Goal: Information Seeking & Learning: Learn about a topic

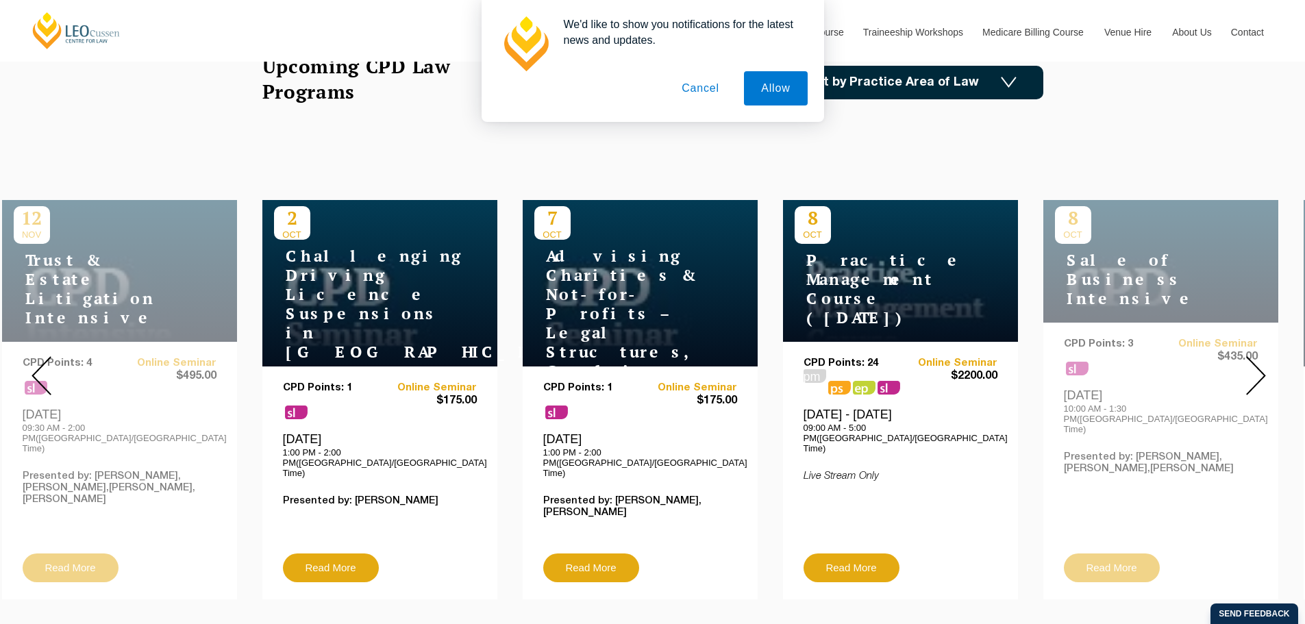
click at [700, 83] on button "Cancel" at bounding box center [700, 88] width 72 height 34
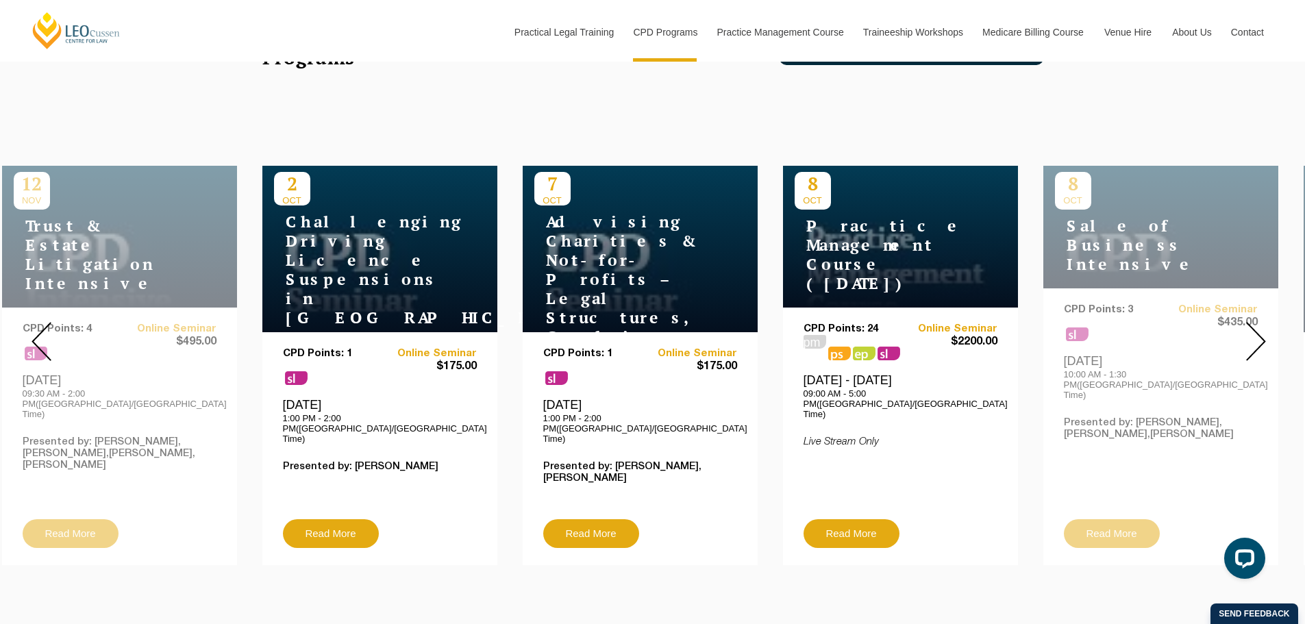
scroll to position [514, 0]
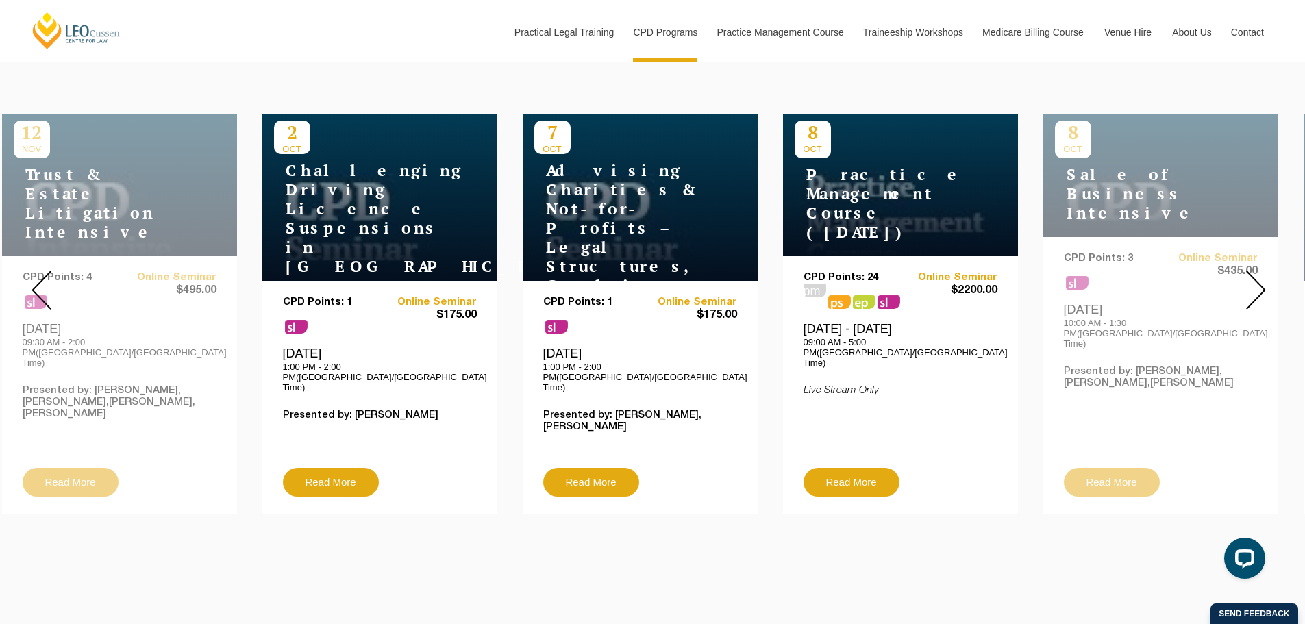
click at [1255, 289] on img at bounding box center [1256, 290] width 20 height 39
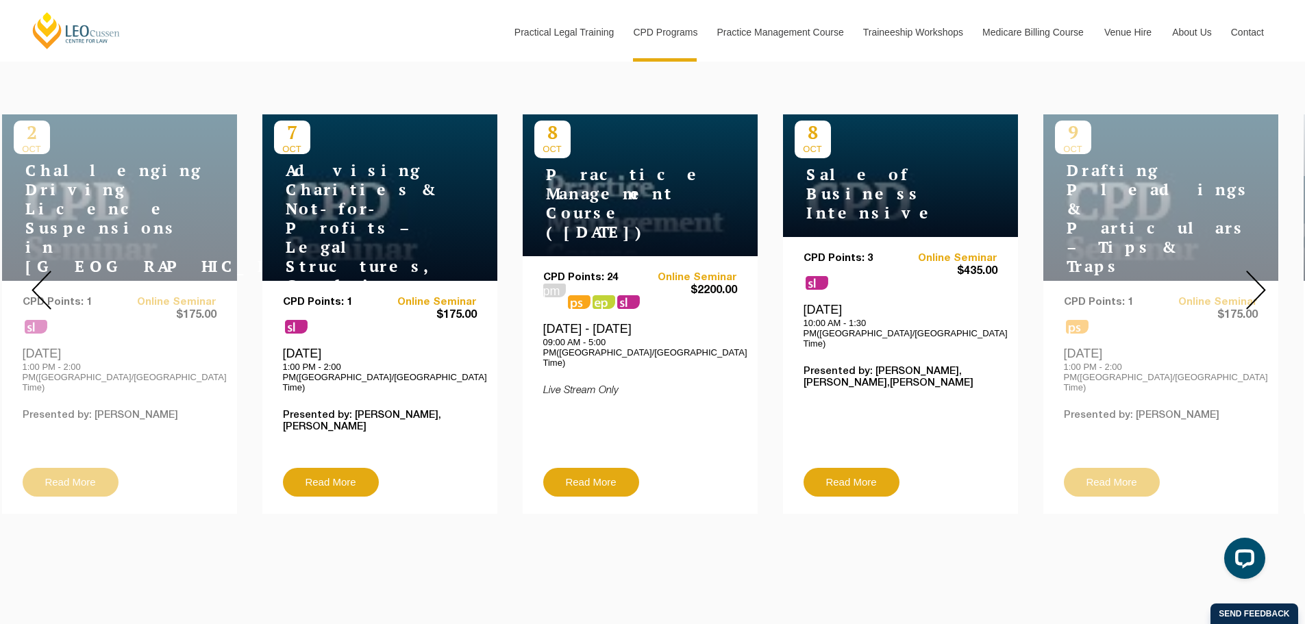
click at [1255, 289] on img at bounding box center [1256, 290] width 20 height 39
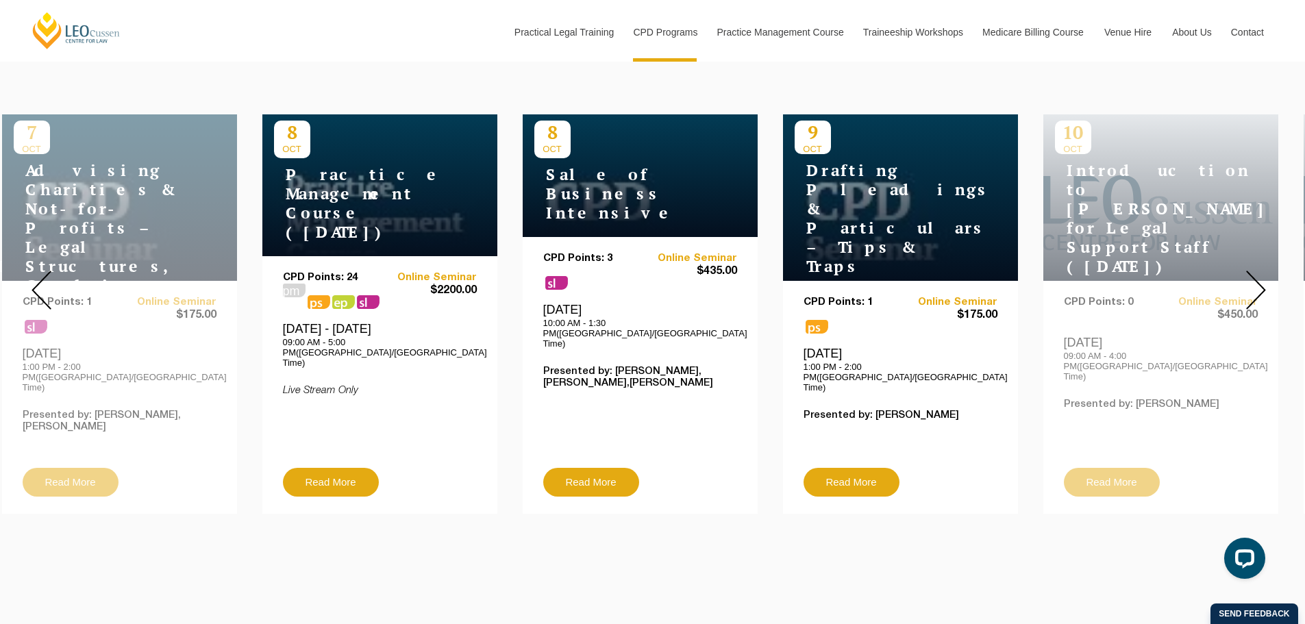
click at [1255, 289] on img at bounding box center [1256, 290] width 20 height 39
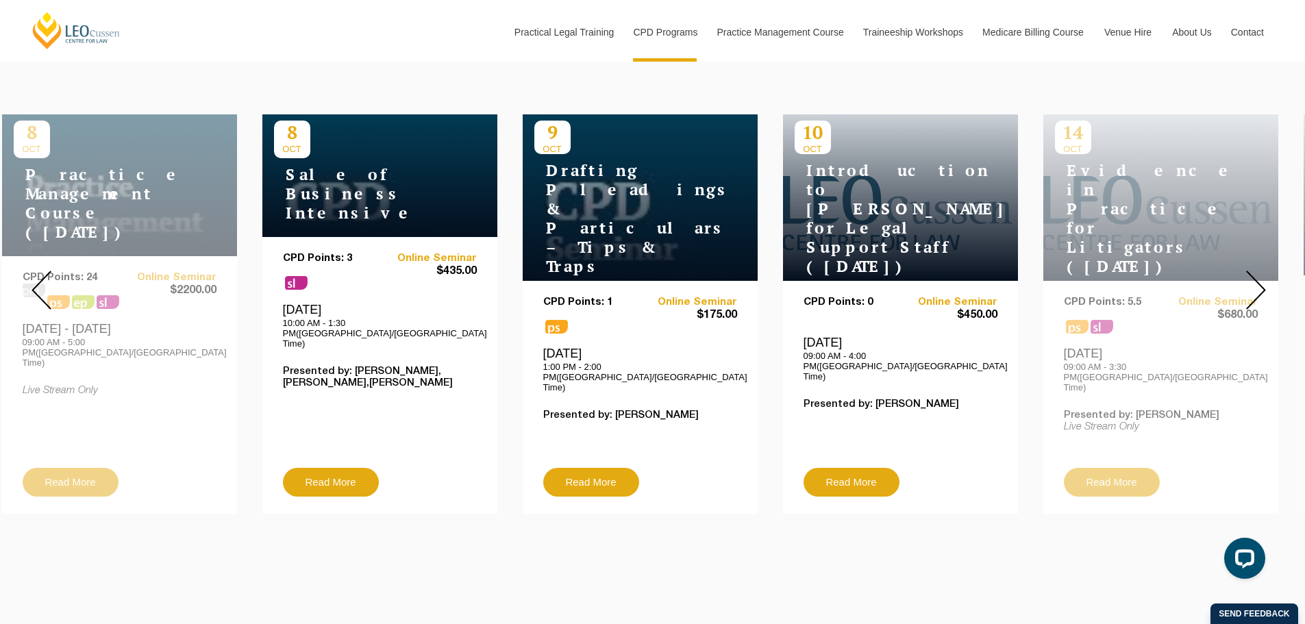
click at [1255, 289] on img at bounding box center [1256, 290] width 20 height 39
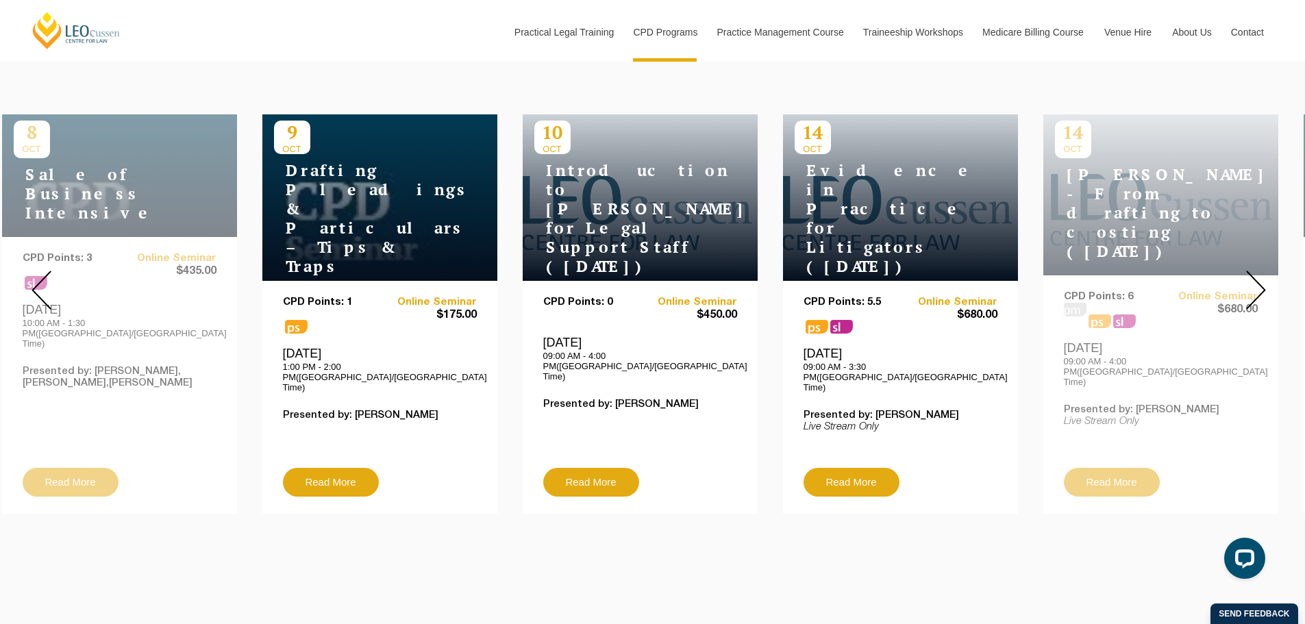
click at [1255, 289] on img at bounding box center [1256, 290] width 20 height 39
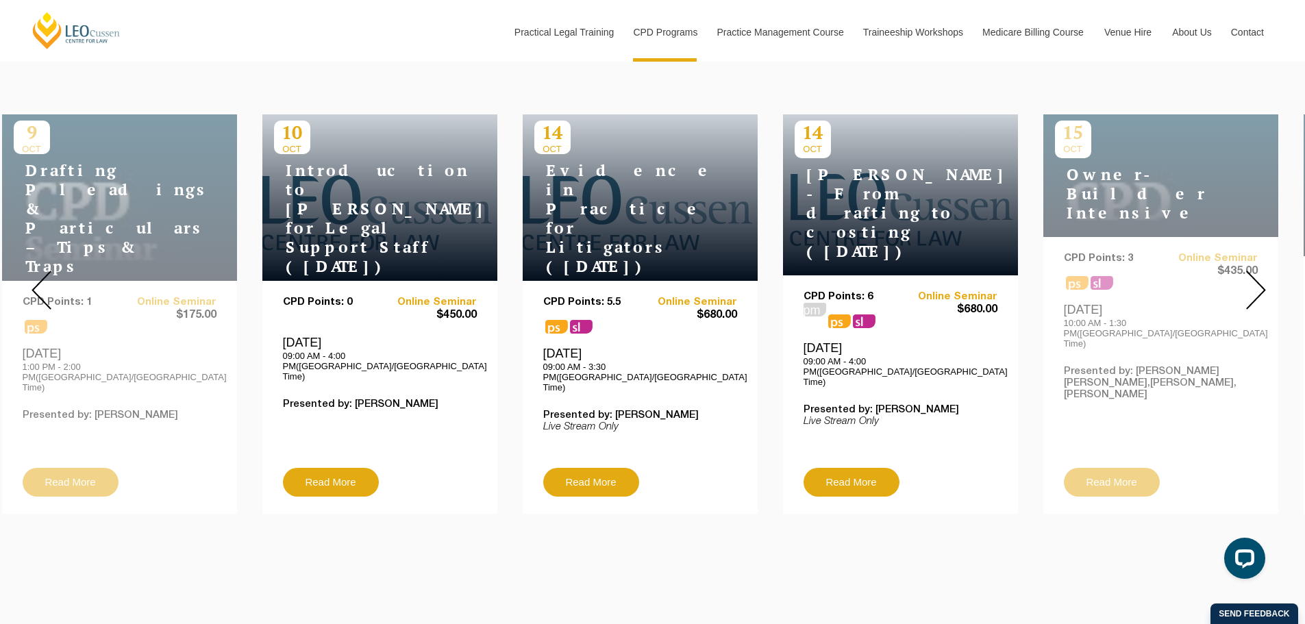
click at [1255, 289] on img at bounding box center [1256, 290] width 20 height 39
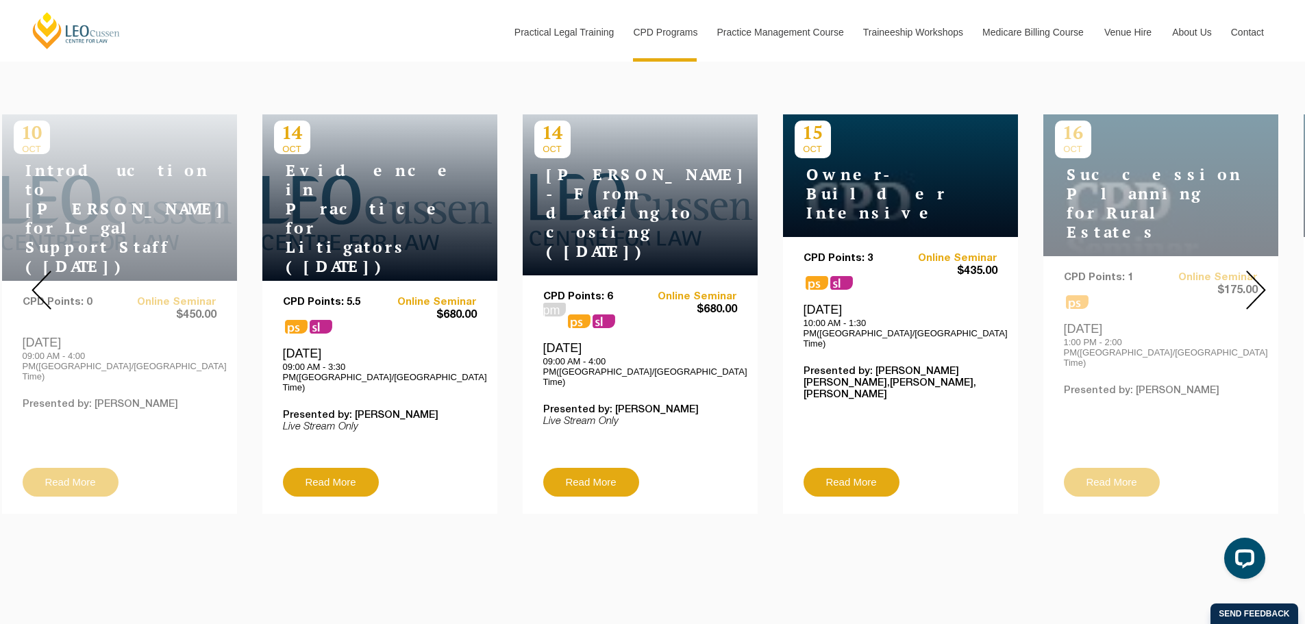
click at [1255, 289] on img at bounding box center [1256, 290] width 20 height 39
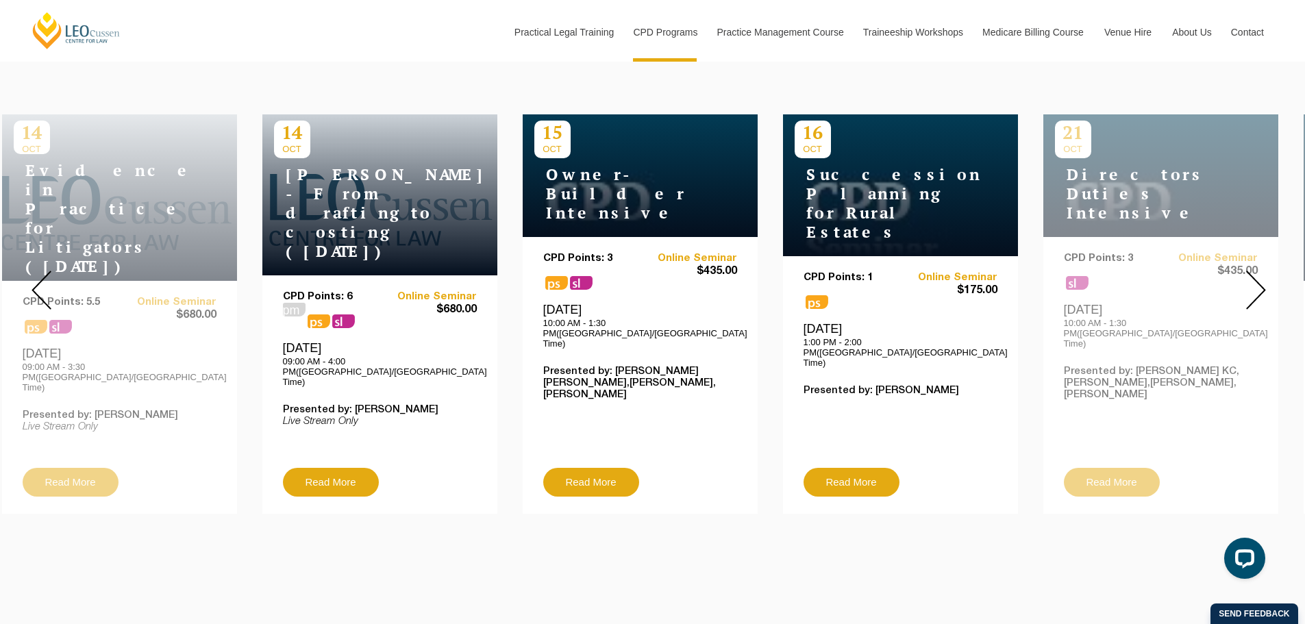
click at [1255, 289] on img at bounding box center [1256, 290] width 20 height 39
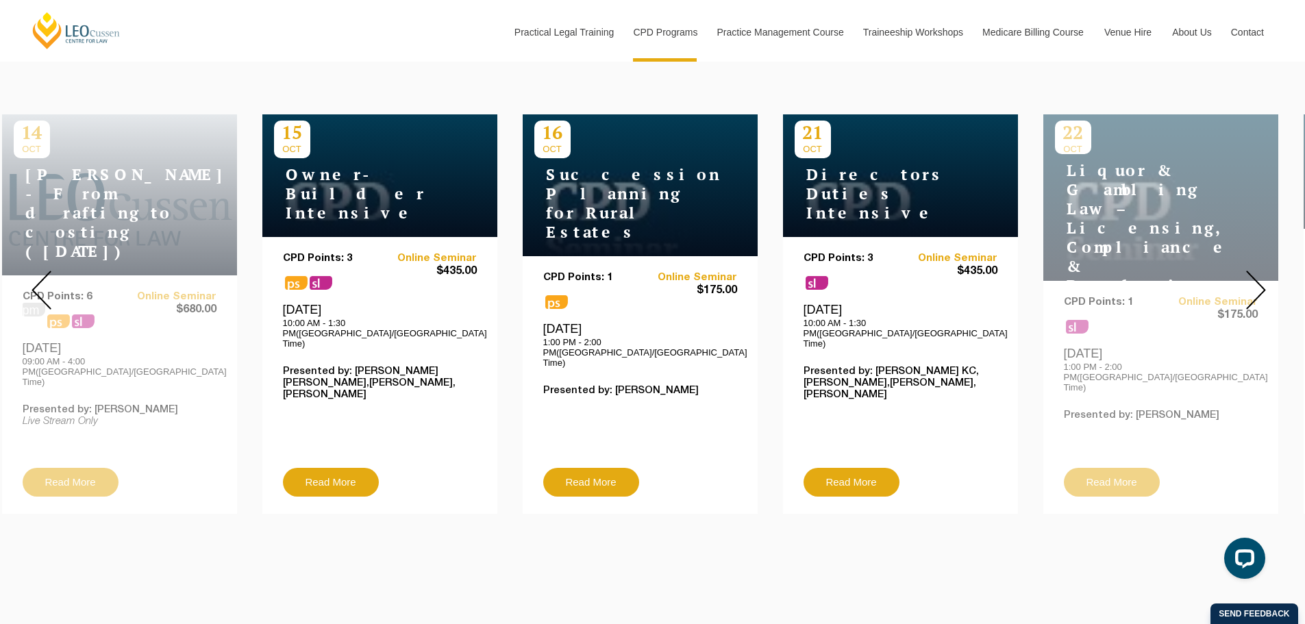
click at [1255, 289] on img at bounding box center [1256, 290] width 20 height 39
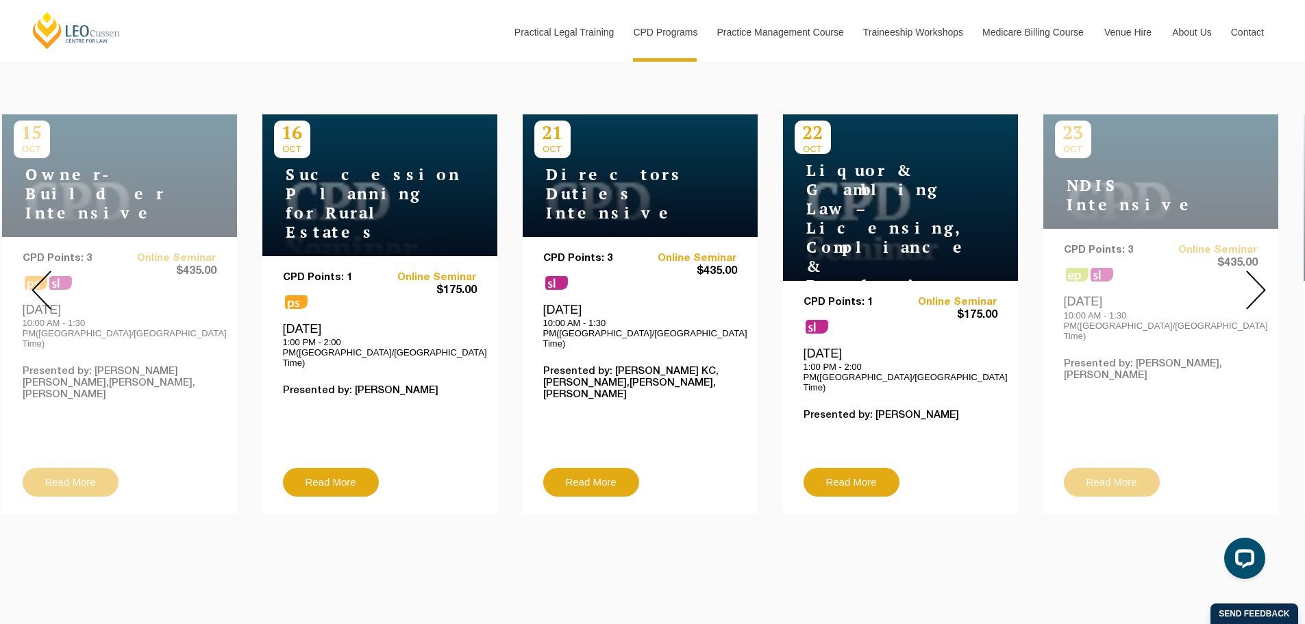
click at [1255, 289] on img at bounding box center [1256, 290] width 20 height 39
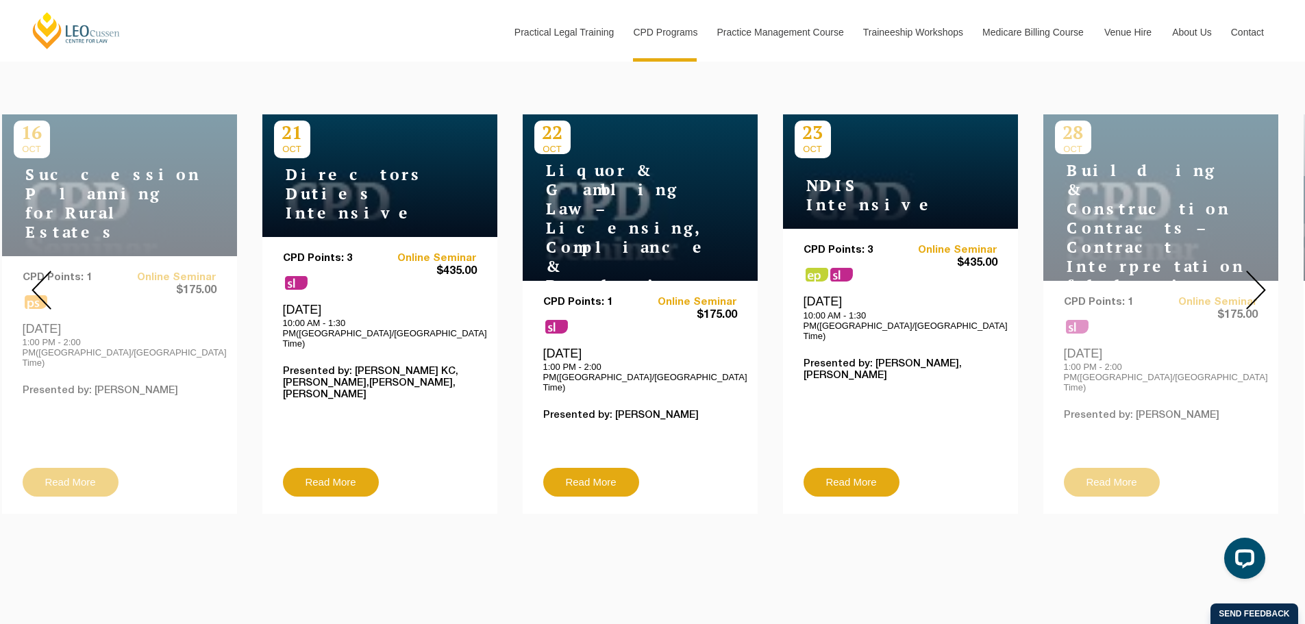
click at [1255, 289] on img at bounding box center [1256, 290] width 20 height 39
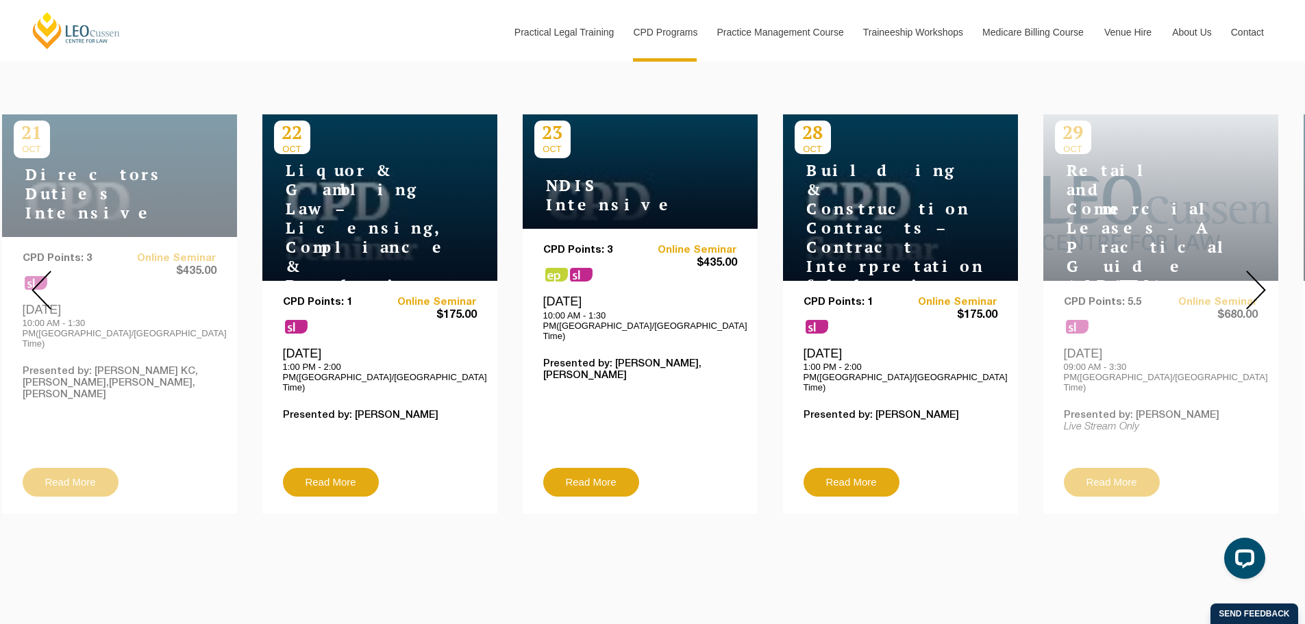
click at [1255, 289] on img at bounding box center [1256, 290] width 20 height 39
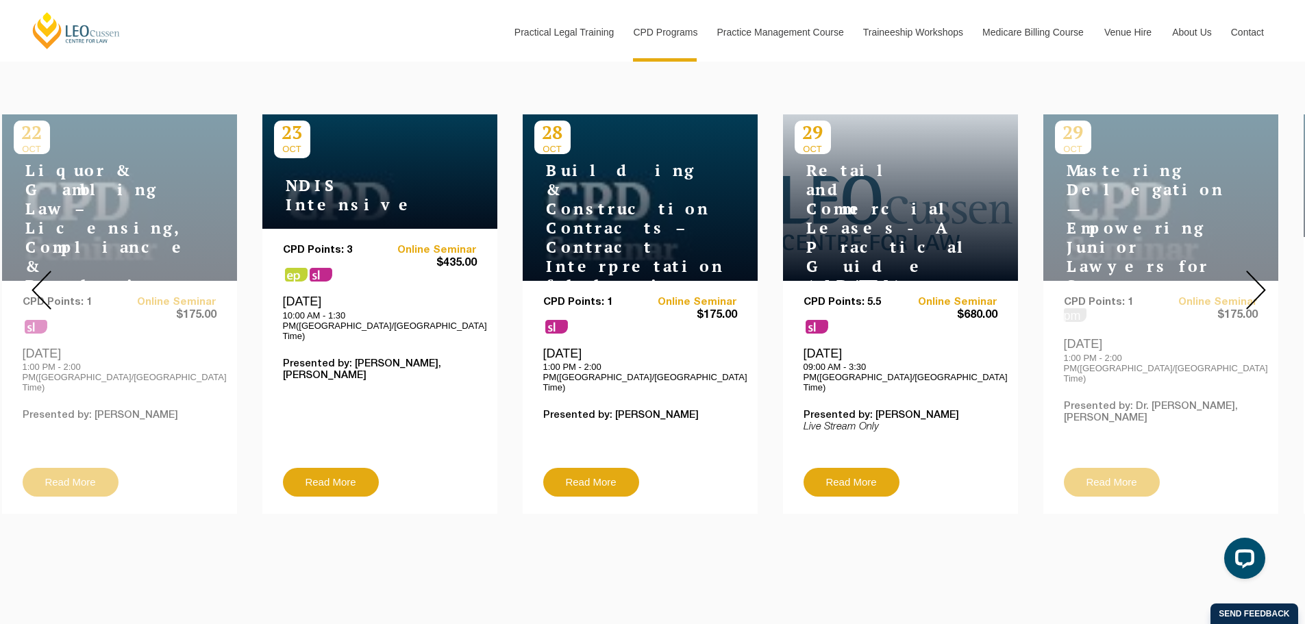
click at [1255, 289] on img at bounding box center [1256, 290] width 20 height 39
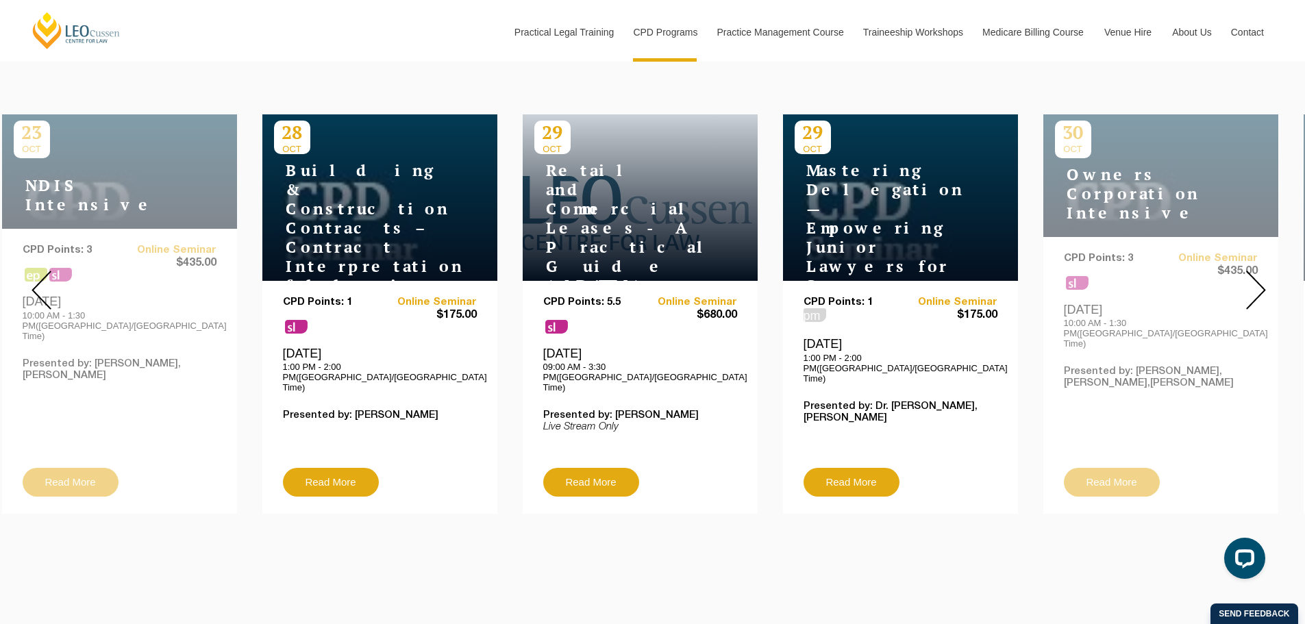
click at [1255, 289] on img at bounding box center [1256, 290] width 20 height 39
